Goal: Transaction & Acquisition: Book appointment/travel/reservation

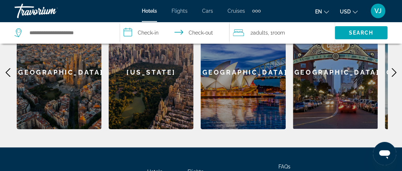
scroll to position [406, 0]
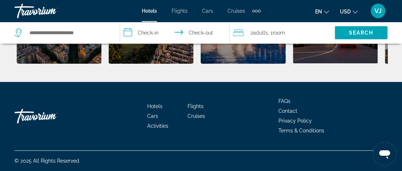
click at [44, 13] on div "Travorium" at bounding box center [51, 10] width 73 height 19
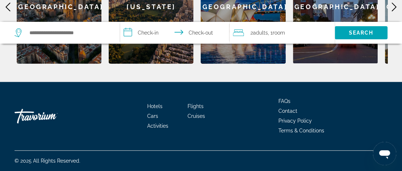
scroll to position [0, 0]
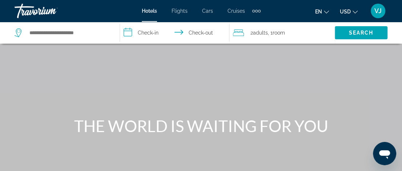
click at [375, 15] on span "VJ" at bounding box center [378, 10] width 7 height 7
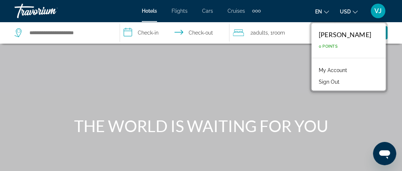
click at [375, 15] on span "VJ" at bounding box center [378, 10] width 7 height 7
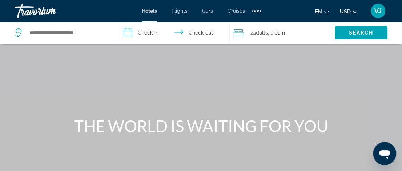
click at [375, 15] on span "VJ" at bounding box center [378, 10] width 7 height 7
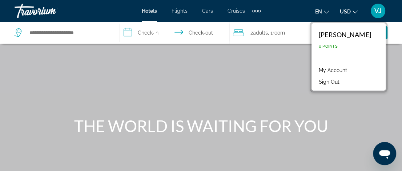
click at [322, 75] on link "My Account" at bounding box center [333, 69] width 36 height 9
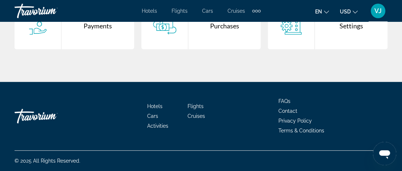
scroll to position [358, 0]
click at [142, 12] on span "Hotels" at bounding box center [149, 11] width 15 height 6
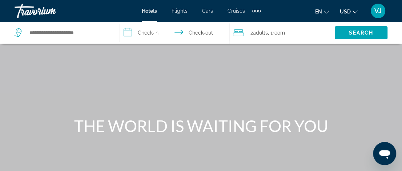
click at [208, 14] on span "Cars" at bounding box center [207, 11] width 11 height 6
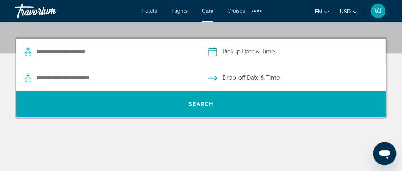
scroll to position [179, 0]
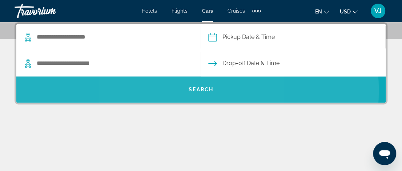
click at [196, 92] on span "Search" at bounding box center [201, 90] width 25 height 6
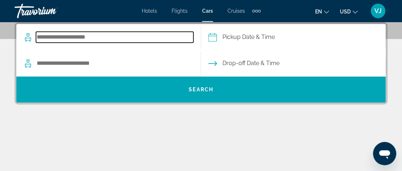
click at [114, 43] on input "Search pickup location" at bounding box center [114, 37] width 157 height 11
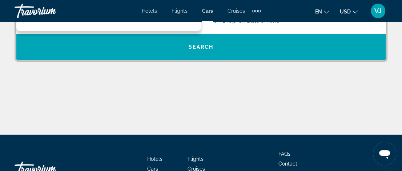
type input "**********"
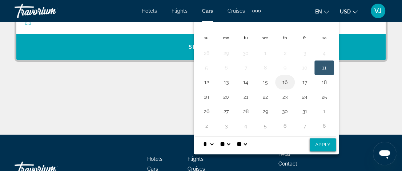
click at [291, 87] on button "16" at bounding box center [285, 82] width 12 height 10
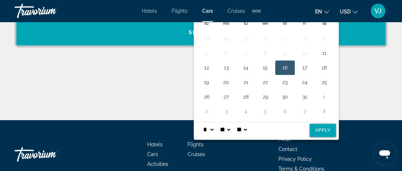
scroll to position [256, 0]
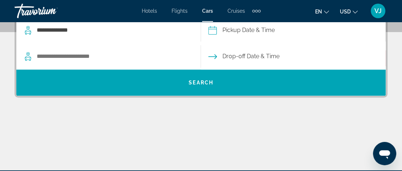
scroll to position [181, 0]
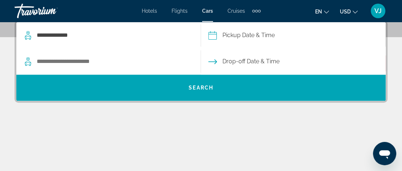
click at [255, 51] on input "Pickup date" at bounding box center [293, 36] width 188 height 28
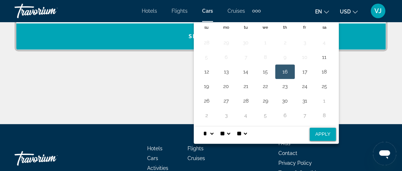
scroll to position [236, 0]
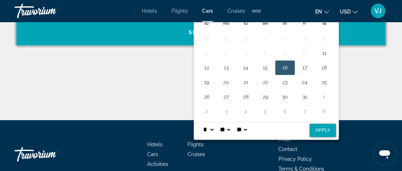
click at [291, 73] on button "16" at bounding box center [285, 68] width 12 height 10
click at [367, 120] on div "**********" at bounding box center [201, 42] width 402 height 155
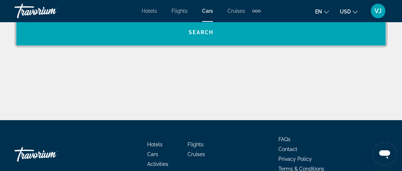
click at [97, 12] on input "Search dropoff location" at bounding box center [114, 6] width 157 height 11
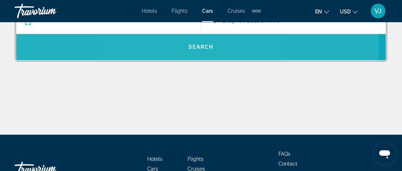
click at [196, 50] on span "Search" at bounding box center [201, 47] width 25 height 6
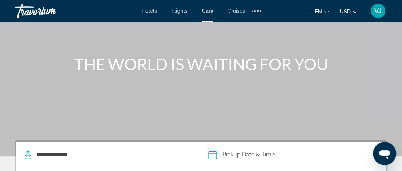
scroll to position [43, 0]
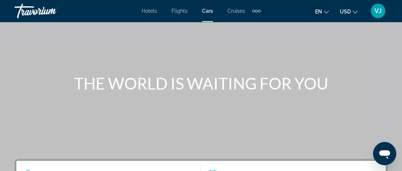
click at [340, 15] on span "USD" at bounding box center [345, 12] width 11 height 6
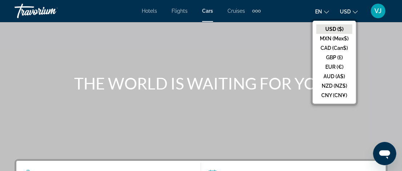
click at [320, 34] on button "USD ($)" at bounding box center [334, 28] width 36 height 9
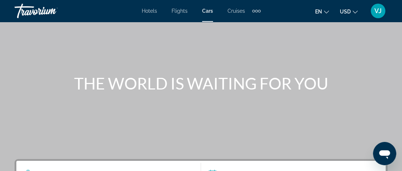
click at [315, 12] on span "en" at bounding box center [318, 12] width 7 height 6
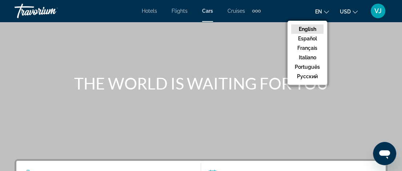
click at [245, 14] on span "Cruises" at bounding box center [236, 11] width 17 height 6
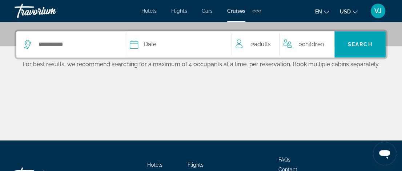
scroll to position [174, 0]
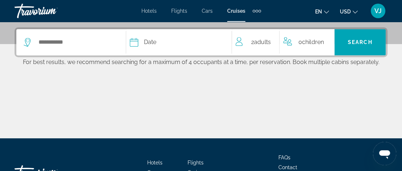
click at [141, 12] on span "Hotels" at bounding box center [148, 11] width 15 height 6
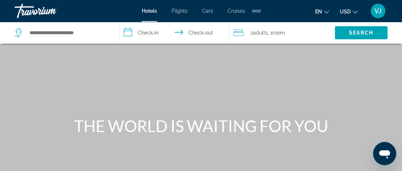
click at [315, 15] on button "en English Español Français Italiano Português русский" at bounding box center [322, 11] width 14 height 11
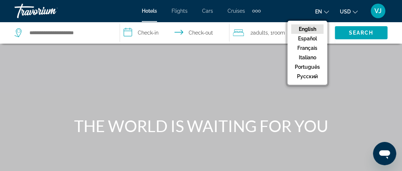
click at [315, 15] on button "en English Español Français Italiano Português русский" at bounding box center [322, 11] width 14 height 11
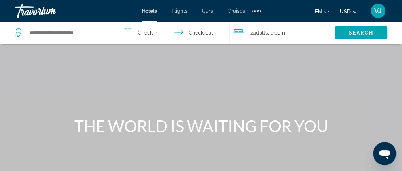
click at [142, 14] on span "Hotels" at bounding box center [149, 11] width 15 height 6
